Goal: Transaction & Acquisition: Purchase product/service

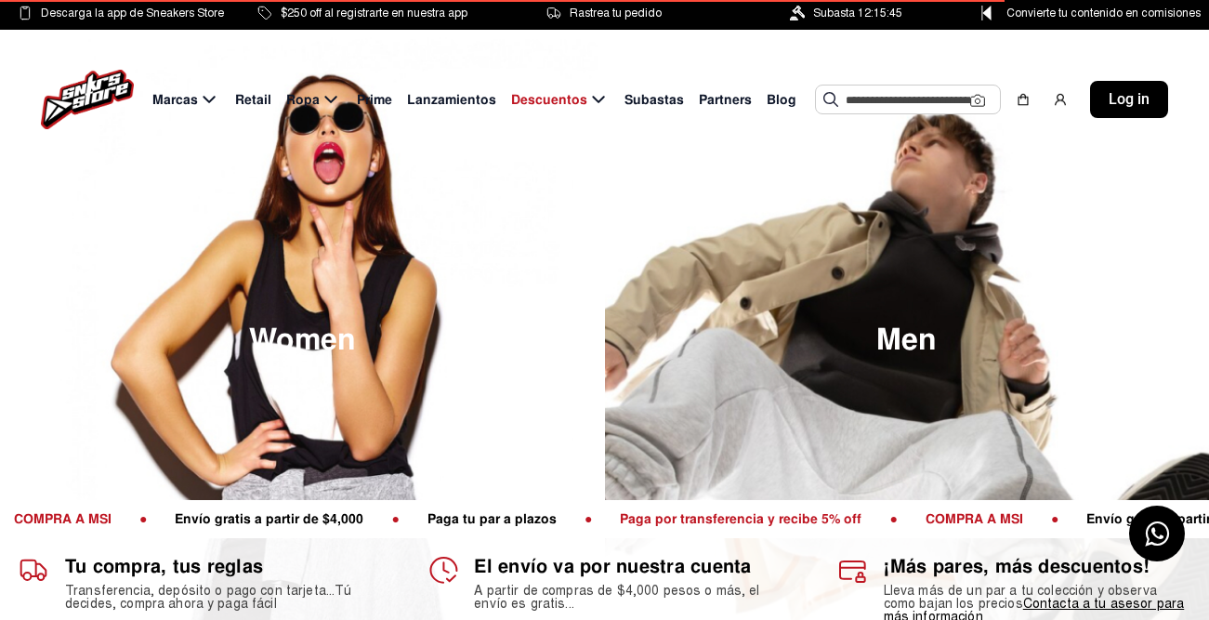
click at [857, 103] on input "text" at bounding box center [907, 99] width 124 height 28
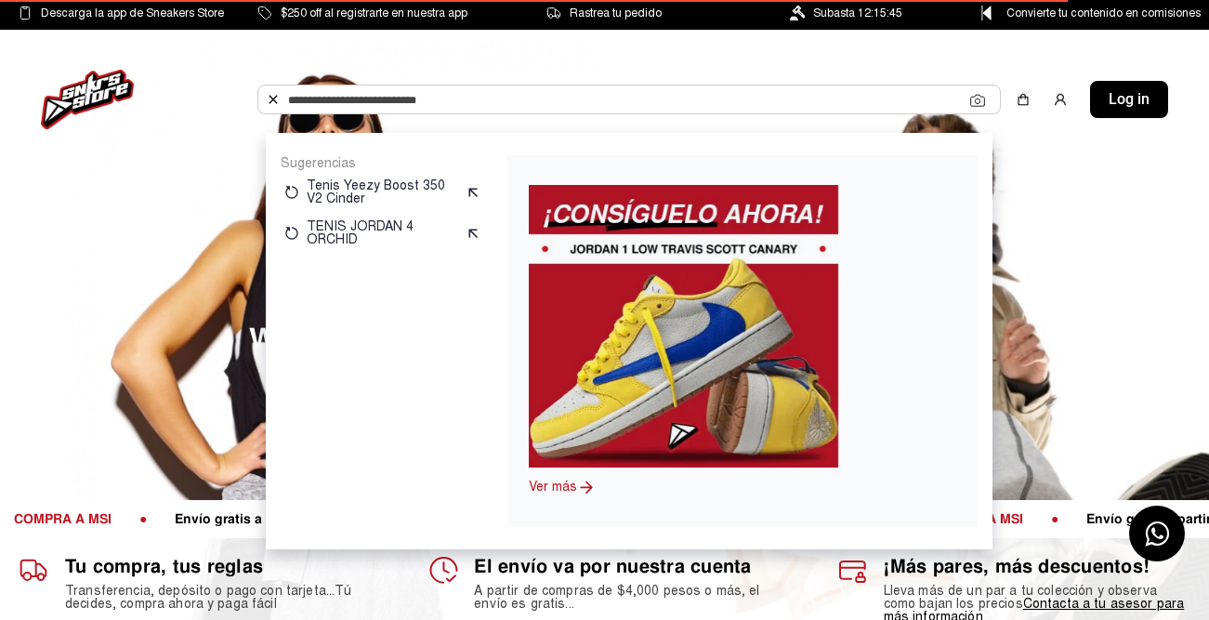
paste input "**********"
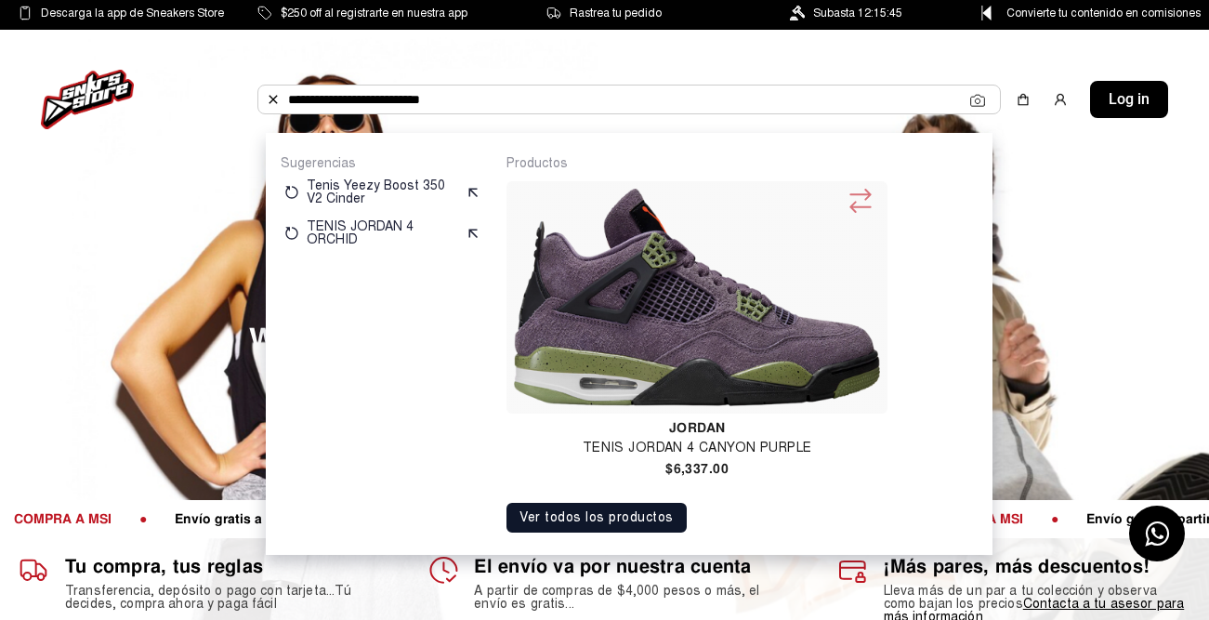
type input "**********"
click at [654, 347] on img at bounding box center [696, 297] width 365 height 217
